Goal: Task Accomplishment & Management: Manage account settings

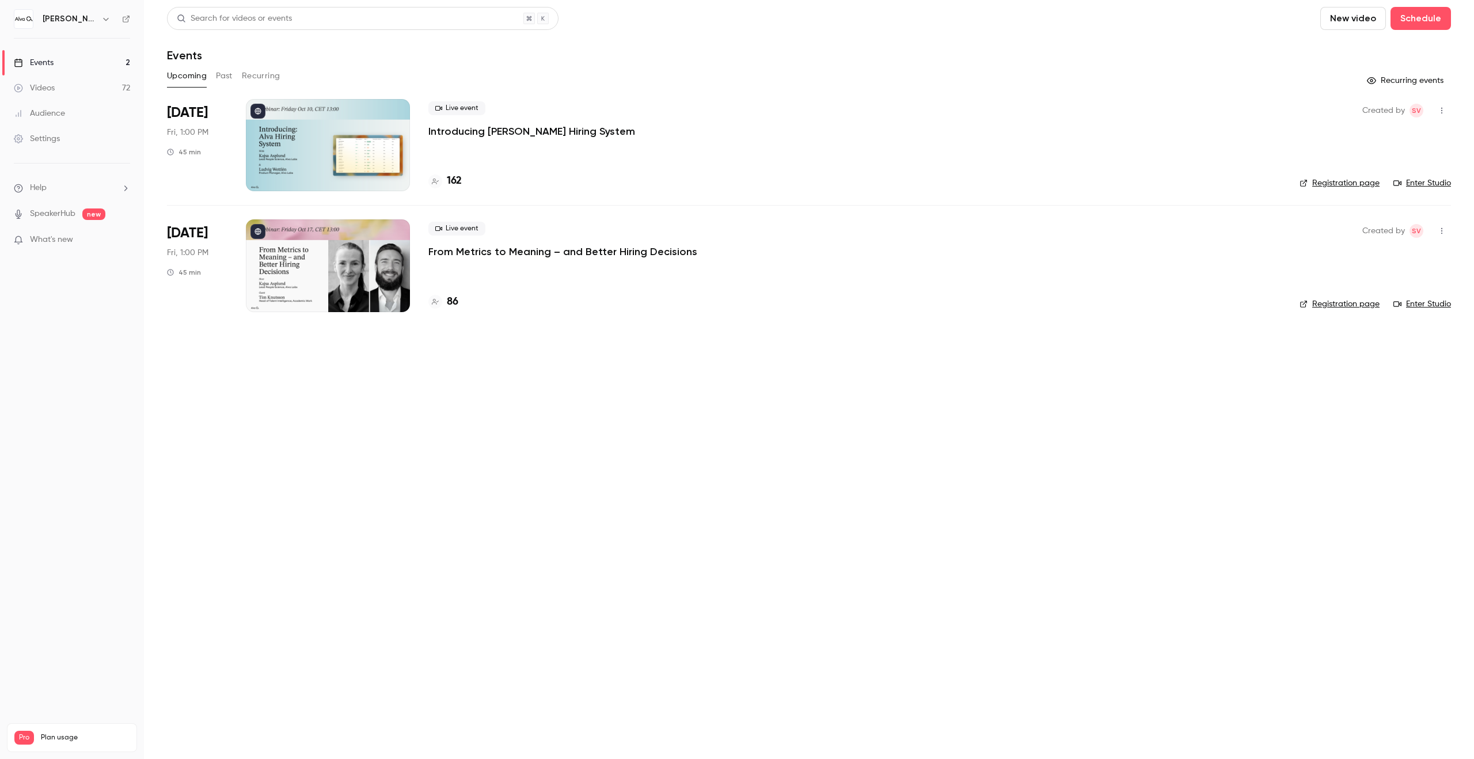
click at [103, 18] on icon "button" at bounding box center [105, 19] width 5 height 3
click at [109, 100] on div "Switch channel 2" at bounding box center [101, 106] width 119 height 12
click at [449, 134] on div at bounding box center [737, 379] width 1474 height 759
click at [377, 147] on div at bounding box center [328, 145] width 164 height 92
click at [450, 177] on h4 "162" at bounding box center [454, 181] width 15 height 16
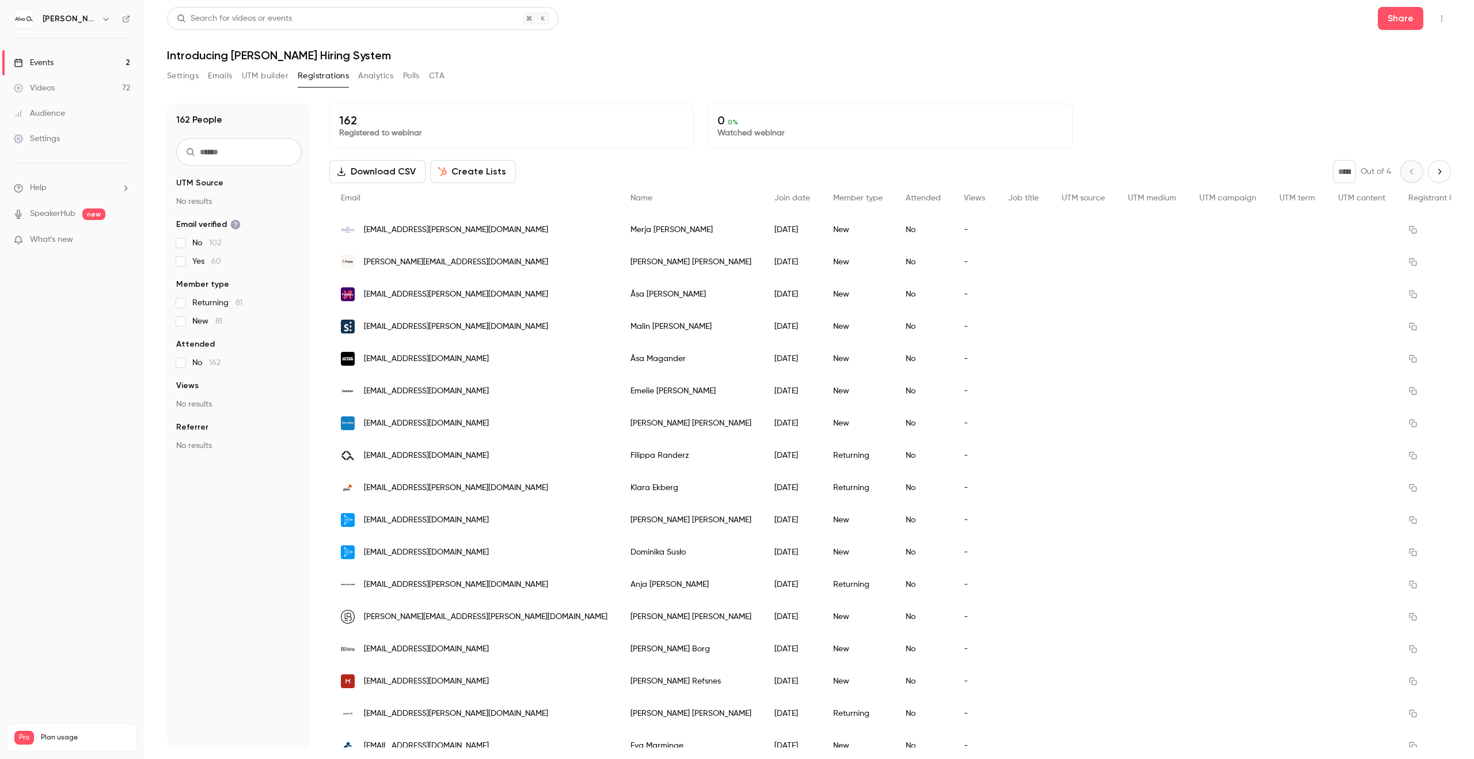
click at [401, 166] on button "Download CSV" at bounding box center [377, 171] width 96 height 23
